Goal: Information Seeking & Learning: Learn about a topic

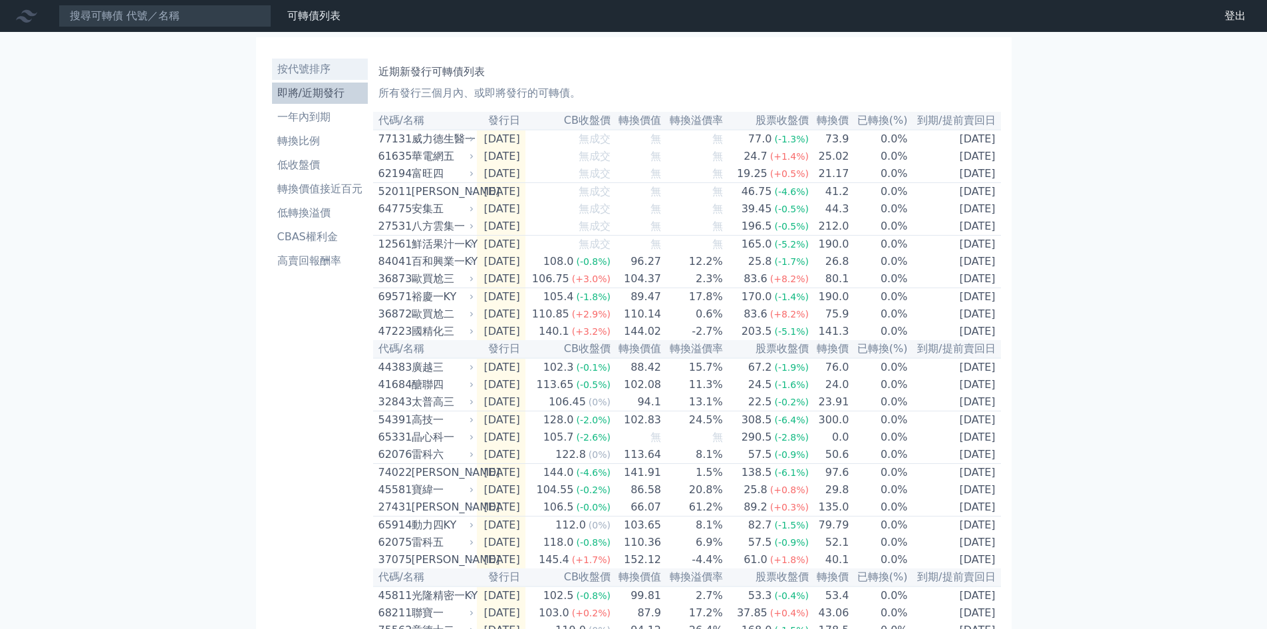
click at [320, 69] on li "按代號排序" at bounding box center [320, 69] width 96 height 16
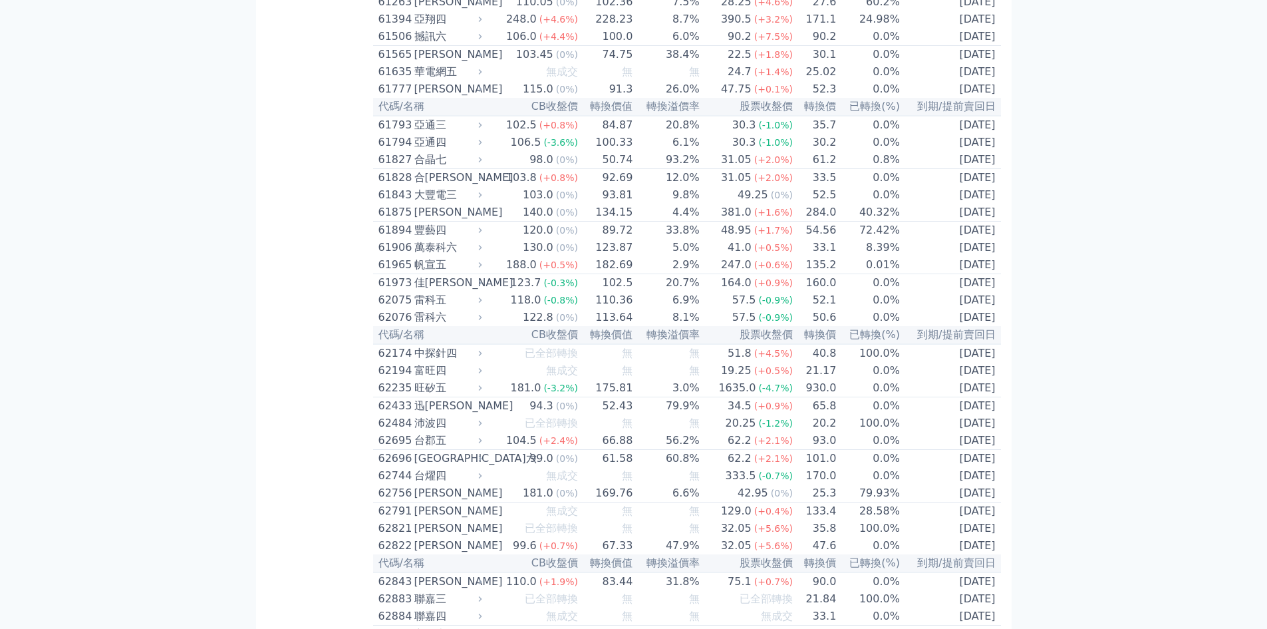
scroll to position [5144, 0]
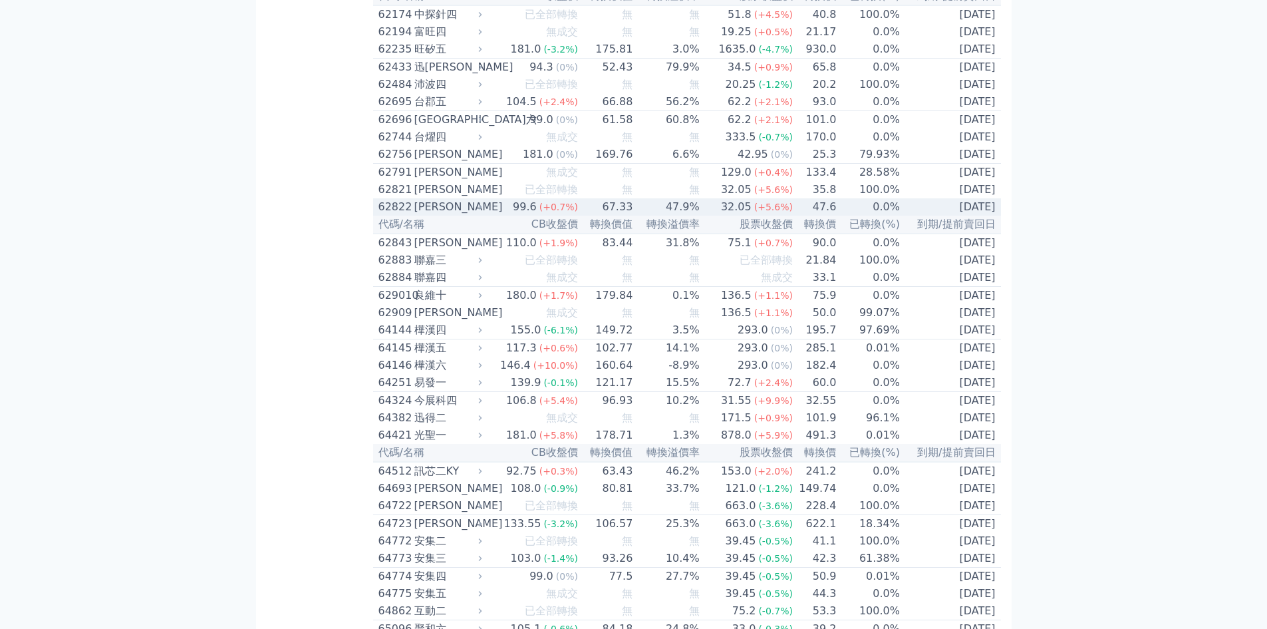
click at [397, 215] on div "62822" at bounding box center [395, 207] width 33 height 16
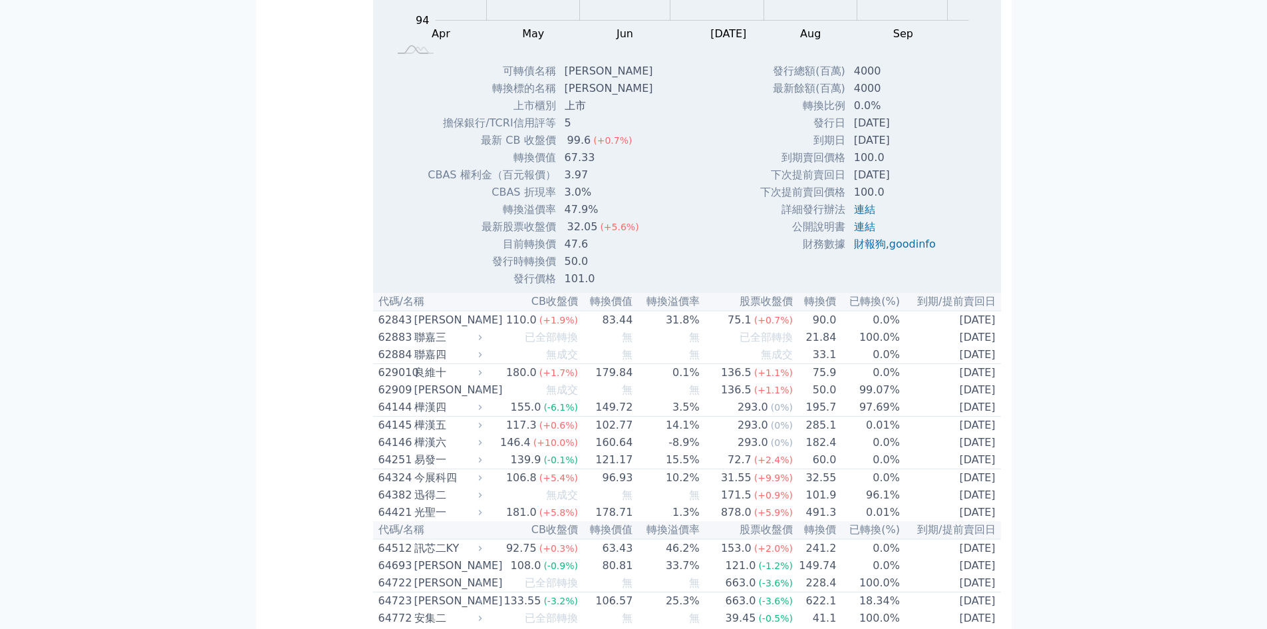
scroll to position [5676, 0]
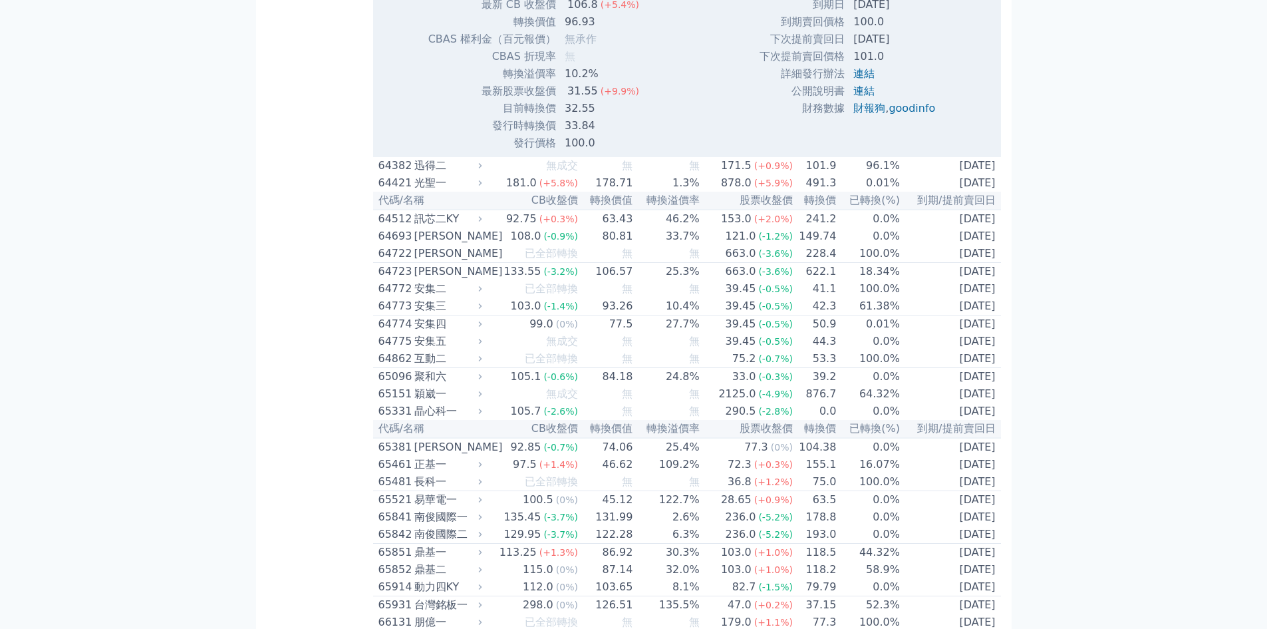
scroll to position [5854, 0]
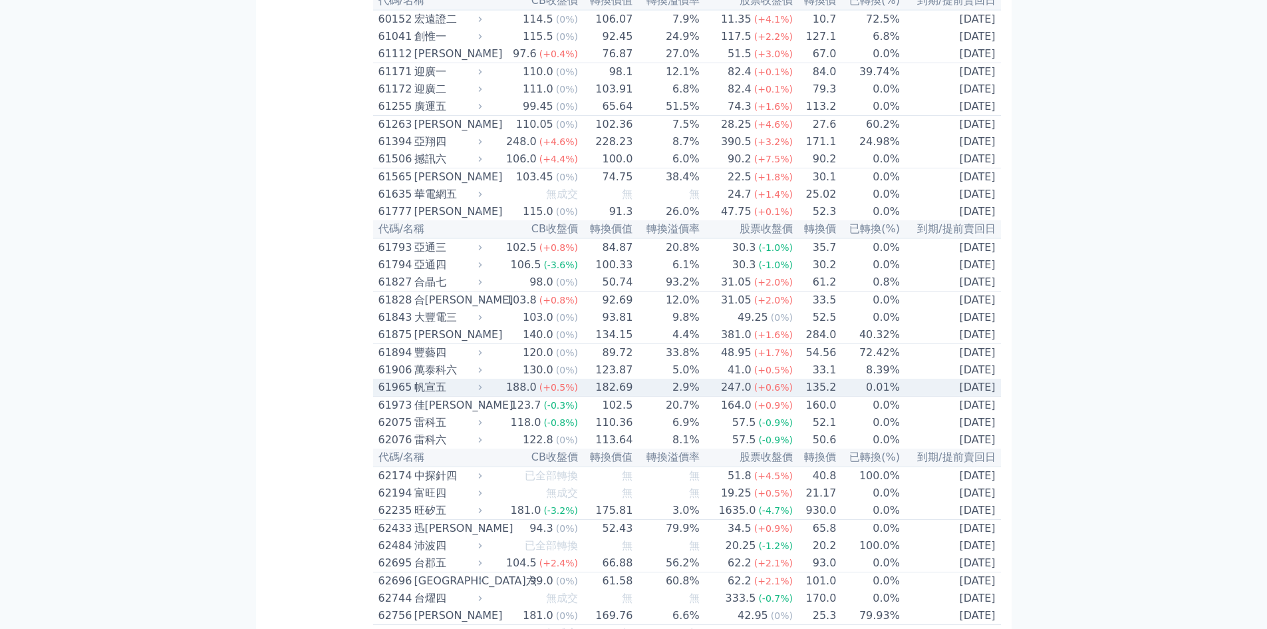
scroll to position [4612, 0]
